Goal: Information Seeking & Learning: Learn about a topic

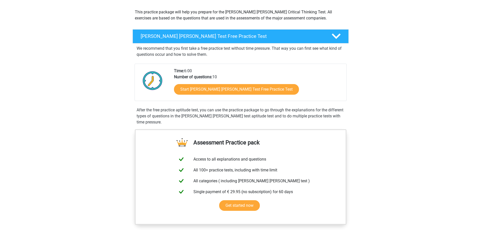
scroll to position [51, 0]
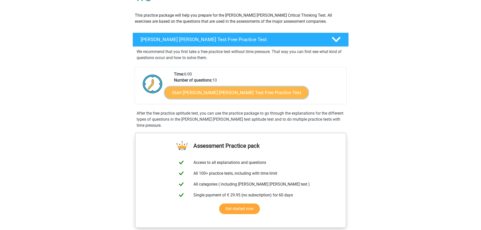
click at [215, 92] on link "Start Watson Glaser Test Free Practice Test" at bounding box center [237, 93] width 144 height 12
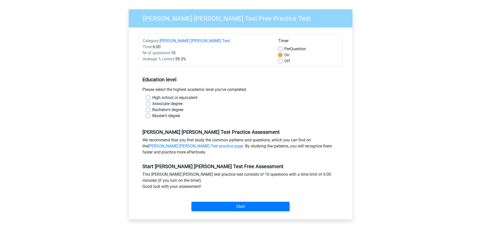
scroll to position [51, 0]
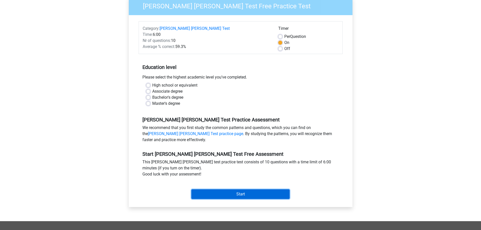
click at [239, 189] on input "Start" at bounding box center [241, 194] width 98 height 10
click at [239, 94] on div "Bachelor's degree" at bounding box center [240, 97] width 189 height 6
click at [152, 88] on label "Associate degree" at bounding box center [167, 91] width 30 height 6
click at [149, 88] on input "Associate degree" at bounding box center [148, 90] width 4 height 5
radio input "true"
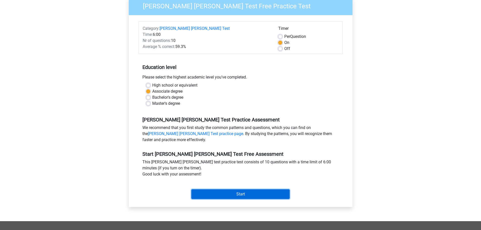
click at [243, 189] on input "Start" at bounding box center [241, 194] width 98 height 10
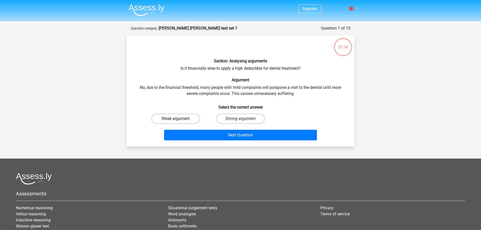
click at [171, 119] on label "Weak argument" at bounding box center [175, 119] width 49 height 10
click at [176, 119] on input "Weak argument" at bounding box center [177, 120] width 3 height 3
radio input "true"
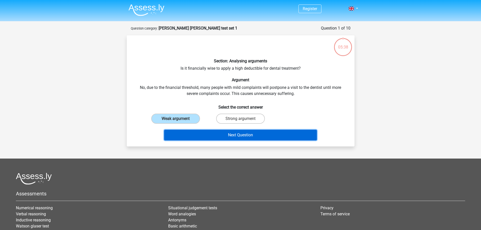
click at [222, 135] on button "Next Question" at bounding box center [240, 135] width 153 height 11
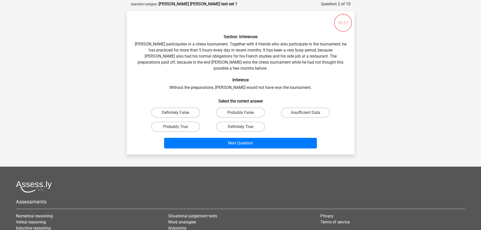
scroll to position [25, 0]
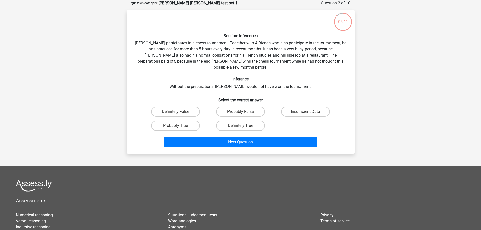
click at [243, 126] on input "Definitely True" at bounding box center [242, 127] width 3 height 3
radio input "true"
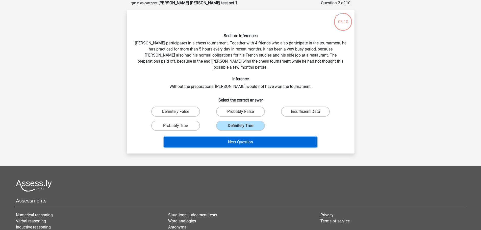
click at [240, 137] on button "Next Question" at bounding box center [240, 142] width 153 height 11
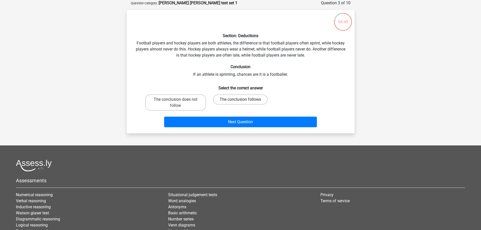
click at [244, 100] on label "The conclusion follows" at bounding box center [240, 99] width 55 height 10
click at [244, 100] on input "The conclusion follows" at bounding box center [242, 101] width 3 height 3
radio input "true"
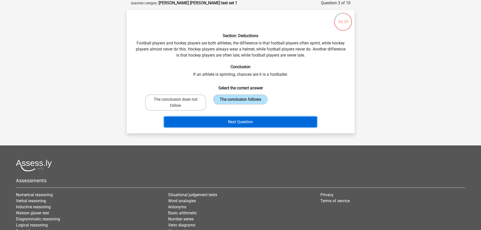
click at [244, 121] on button "Next Question" at bounding box center [240, 122] width 153 height 11
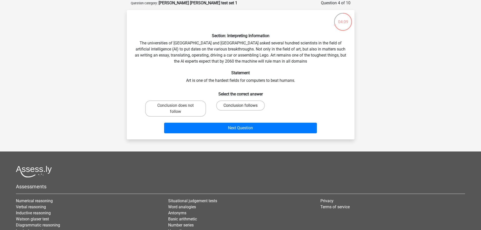
click at [243, 105] on label "Conclusion follows" at bounding box center [240, 106] width 49 height 10
click at [243, 106] on input "Conclusion follows" at bounding box center [242, 107] width 3 height 3
radio input "true"
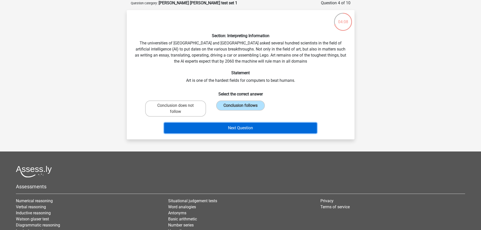
click at [252, 130] on button "Next Question" at bounding box center [240, 128] width 153 height 11
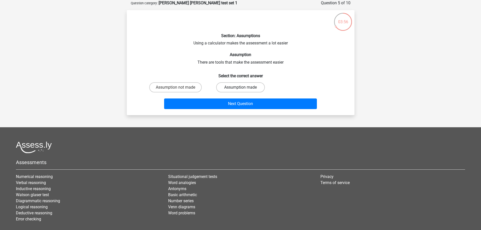
click at [234, 87] on label "Assumption made" at bounding box center [240, 87] width 49 height 10
click at [241, 87] on input "Assumption made" at bounding box center [242, 88] width 3 height 3
radio input "true"
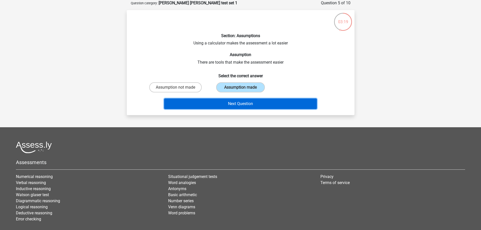
click at [250, 102] on button "Next Question" at bounding box center [240, 104] width 153 height 11
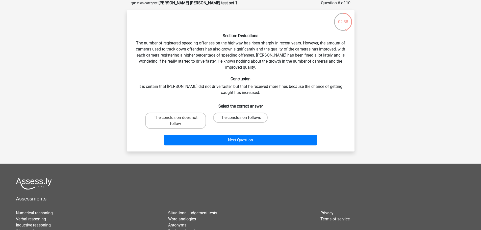
click at [243, 116] on label "The conclusion follows" at bounding box center [240, 118] width 55 height 10
click at [243, 118] on input "The conclusion follows" at bounding box center [242, 119] width 3 height 3
radio input "true"
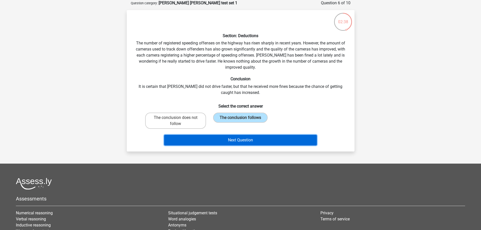
click at [246, 140] on button "Next Question" at bounding box center [240, 140] width 153 height 11
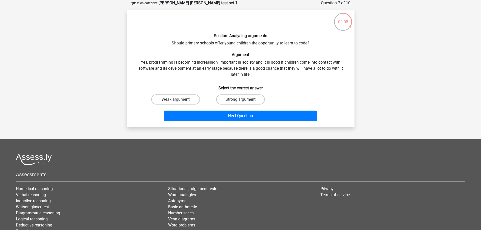
click at [242, 100] on input "Strong argument" at bounding box center [242, 101] width 3 height 3
radio input "true"
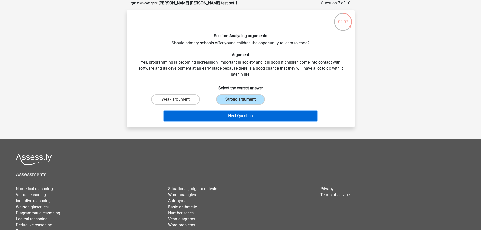
click at [246, 116] on button "Next Question" at bounding box center [240, 116] width 153 height 11
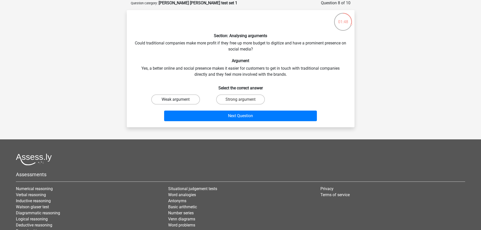
click at [183, 99] on label "Weak argument" at bounding box center [175, 99] width 49 height 10
click at [179, 100] on input "Weak argument" at bounding box center [177, 101] width 3 height 3
radio input "true"
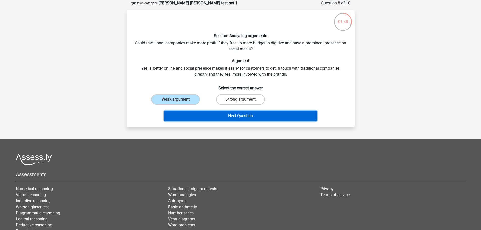
click at [234, 118] on button "Next Question" at bounding box center [240, 116] width 153 height 11
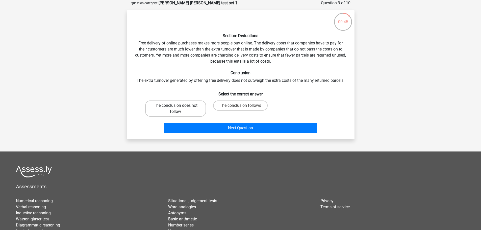
click at [190, 110] on label "The conclusion does not follow" at bounding box center [175, 109] width 61 height 16
click at [179, 109] on input "The conclusion does not follow" at bounding box center [177, 107] width 3 height 3
radio input "true"
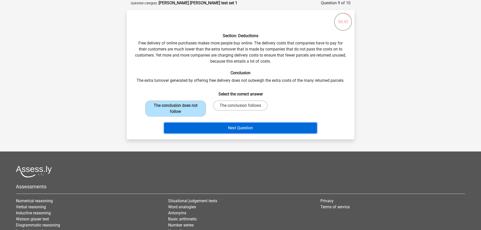
drag, startPoint x: 231, startPoint y: 129, endPoint x: 234, endPoint y: 129, distance: 2.8
click at [231, 129] on button "Next Question" at bounding box center [240, 128] width 153 height 11
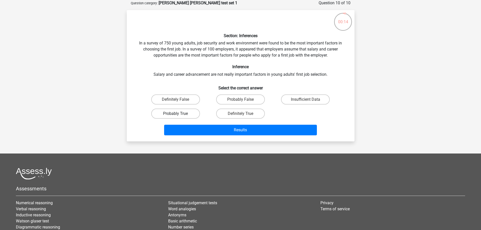
click at [165, 113] on label "Probably True" at bounding box center [175, 114] width 49 height 10
click at [176, 114] on input "Probably True" at bounding box center [177, 115] width 3 height 3
radio input "true"
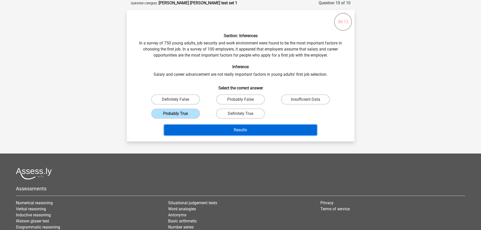
click at [217, 128] on button "Results" at bounding box center [240, 130] width 153 height 11
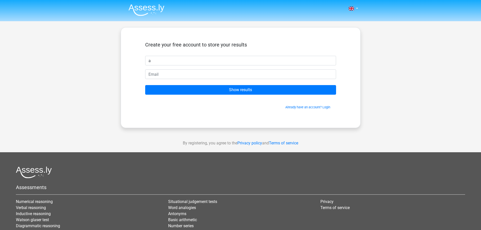
type input "a"
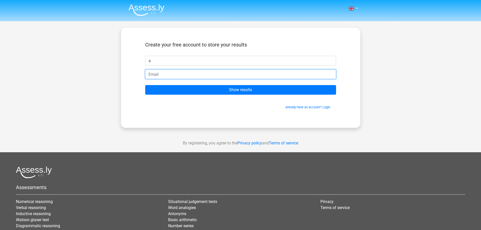
click at [156, 75] on input "email" at bounding box center [240, 74] width 191 height 10
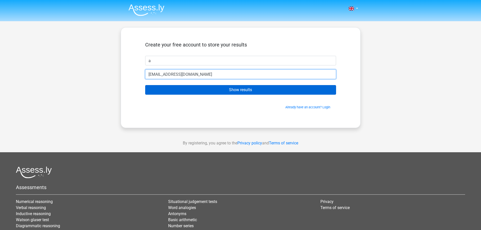
type input "[EMAIL_ADDRESS][DOMAIN_NAME]"
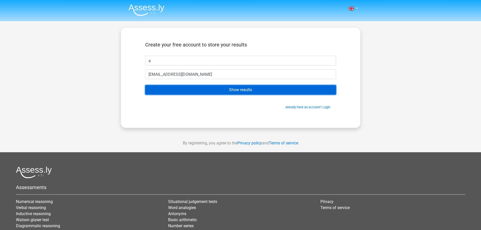
click at [176, 88] on input "Show results" at bounding box center [240, 90] width 191 height 10
